Goal: Task Accomplishment & Management: Use online tool/utility

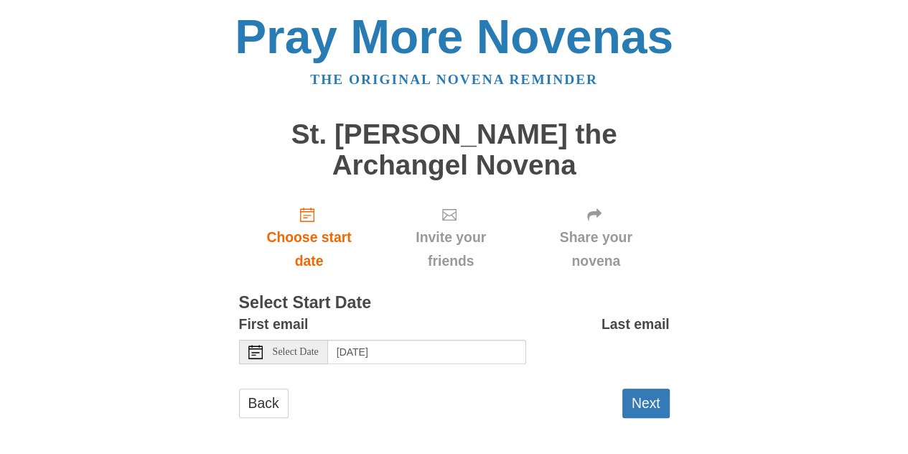
scroll to position [6, 0]
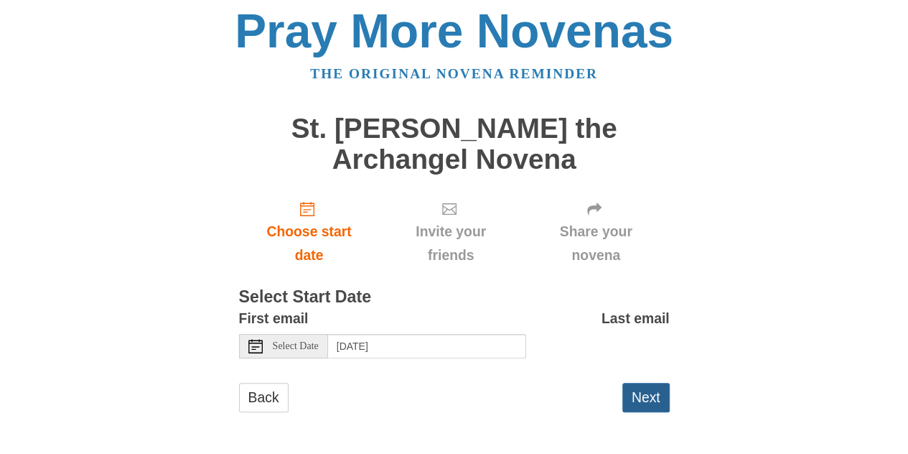
click at [645, 401] on button "Next" at bounding box center [646, 397] width 47 height 29
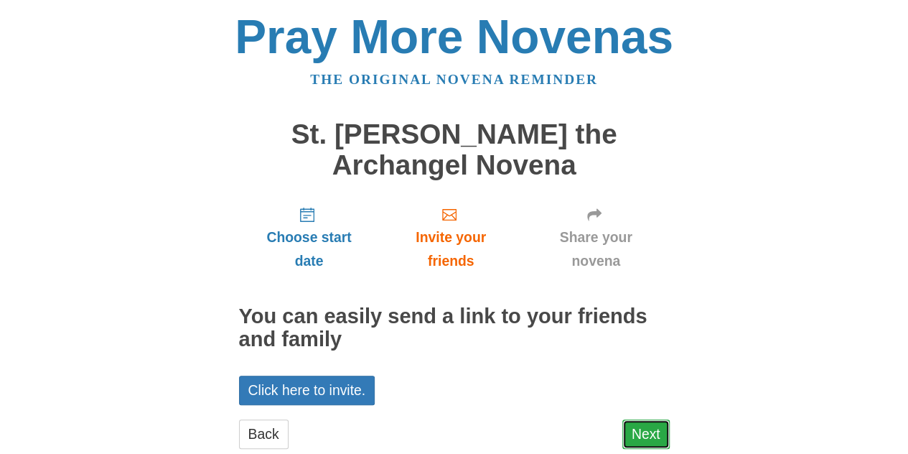
click at [631, 441] on link "Next" at bounding box center [646, 433] width 47 height 29
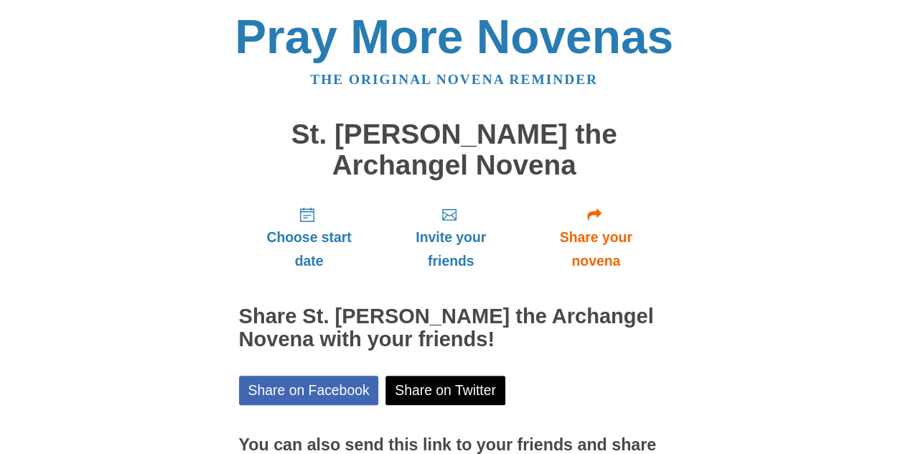
scroll to position [152, 0]
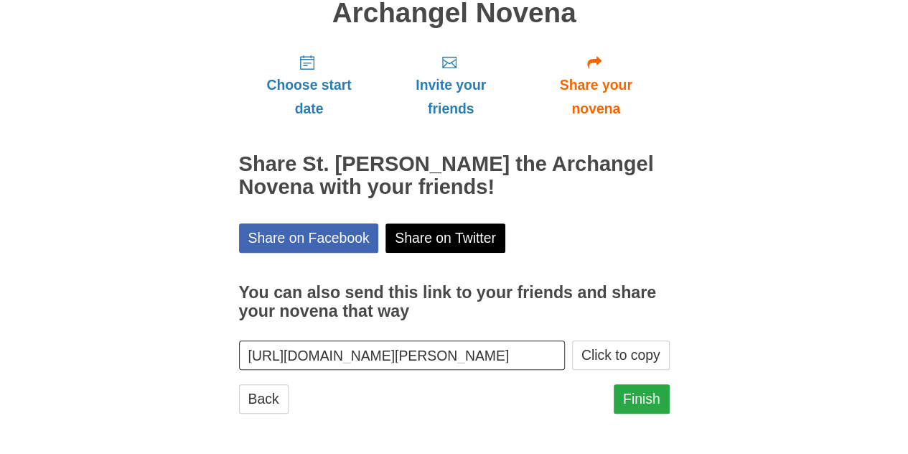
drag, startPoint x: 626, startPoint y: 343, endPoint x: 639, endPoint y: 406, distance: 64.5
click at [639, 406] on div "Choose start date Invite your friends Share your novena Share St. [PERSON_NAME]…" at bounding box center [454, 234] width 431 height 385
click at [639, 406] on link "Finish" at bounding box center [642, 398] width 56 height 29
